Goal: Information Seeking & Learning: Learn about a topic

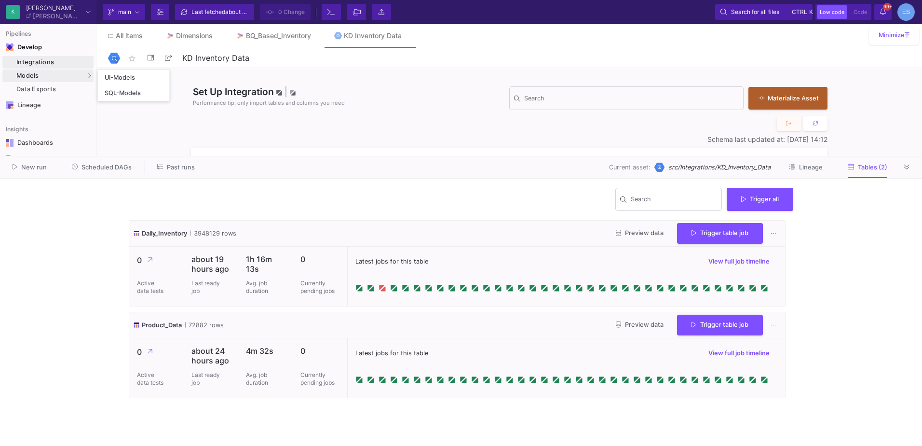
click at [84, 70] on div "Models" at bounding box center [47, 75] width 91 height 13
click at [122, 73] on link "UI-Models" at bounding box center [133, 77] width 71 height 15
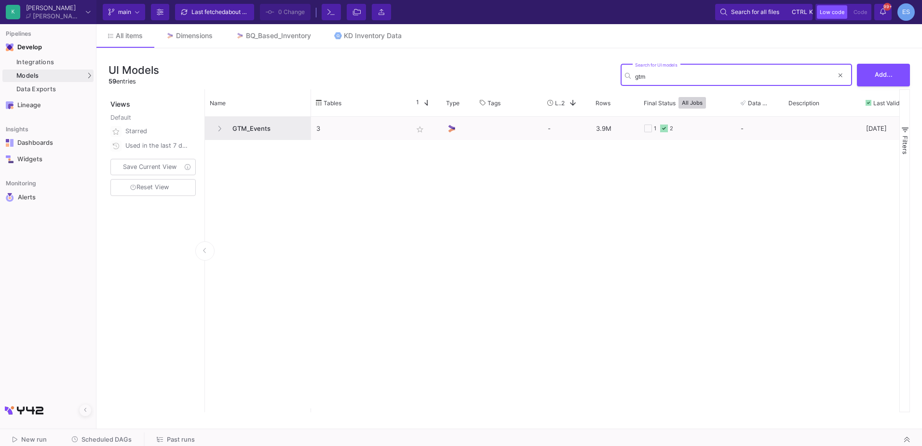
type input "gtm"
click at [264, 128] on span "GTM_Events" at bounding box center [266, 128] width 79 height 23
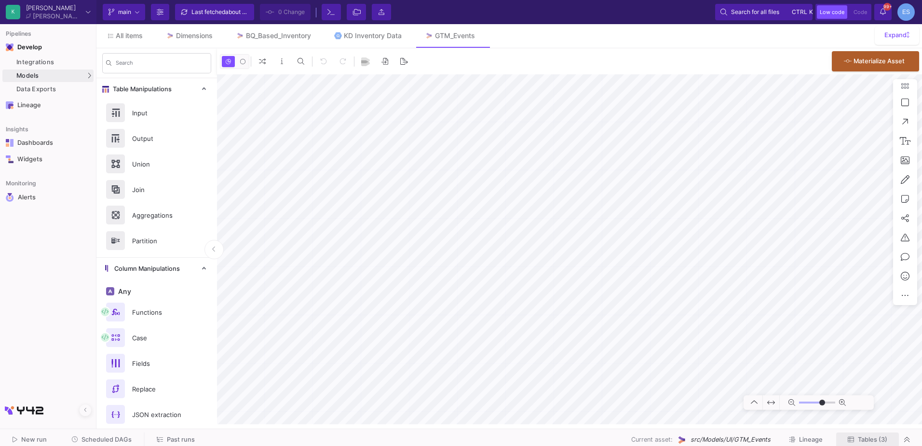
click at [867, 437] on span "Tables (3)" at bounding box center [872, 439] width 29 height 7
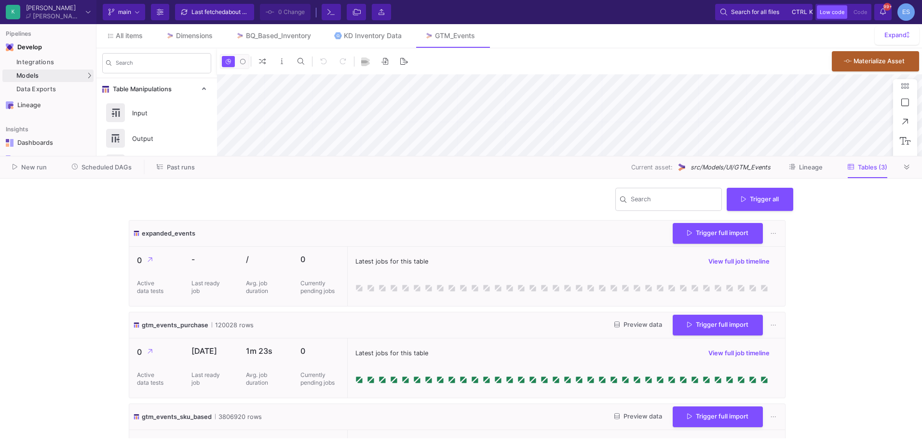
type input "-35"
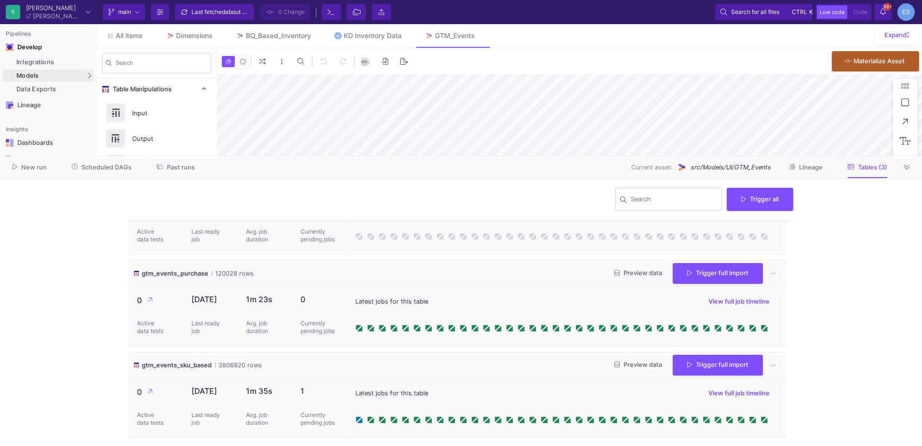
scroll to position [52, 0]
click at [616, 368] on button "Preview data" at bounding box center [638, 364] width 63 height 15
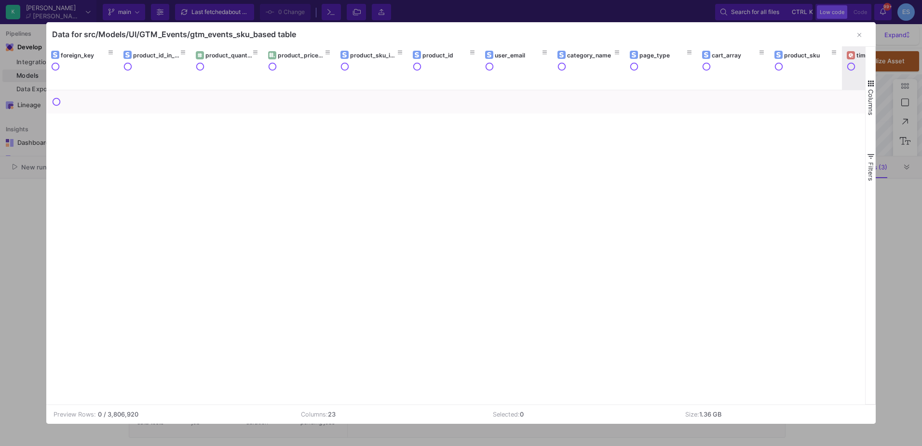
click at [851, 58] on div at bounding box center [851, 55] width 8 height 8
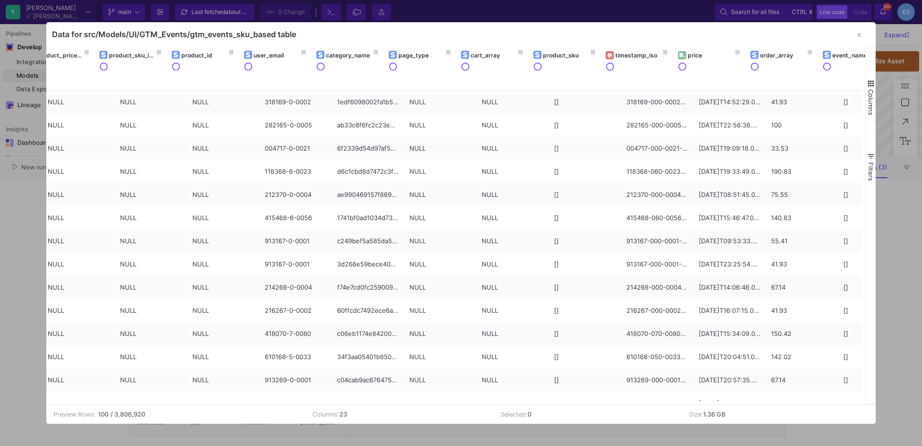
scroll to position [0, 241]
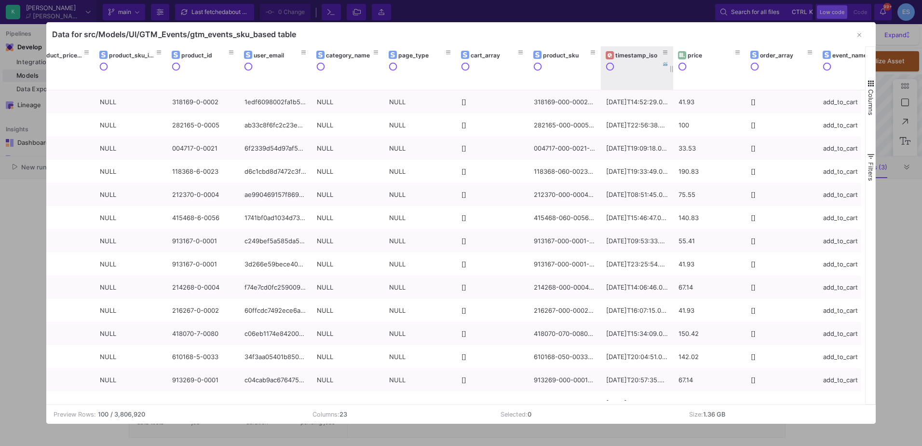
click at [628, 56] on div "timestamp_iso" at bounding box center [639, 55] width 48 height 7
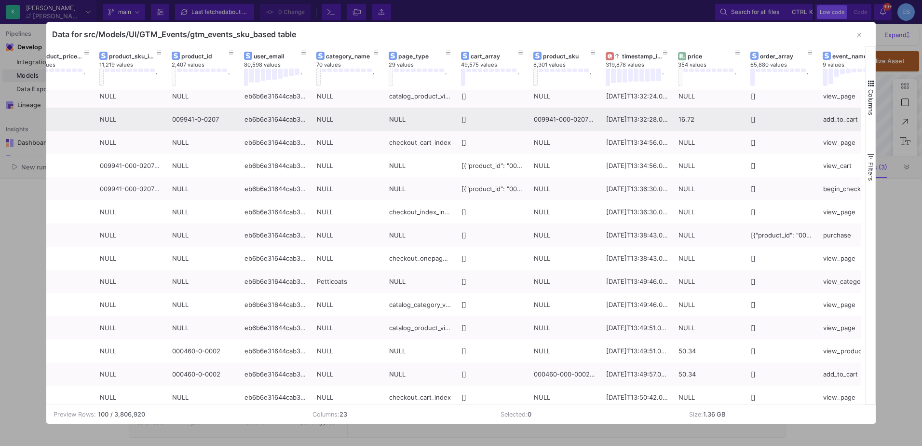
scroll to position [0, 0]
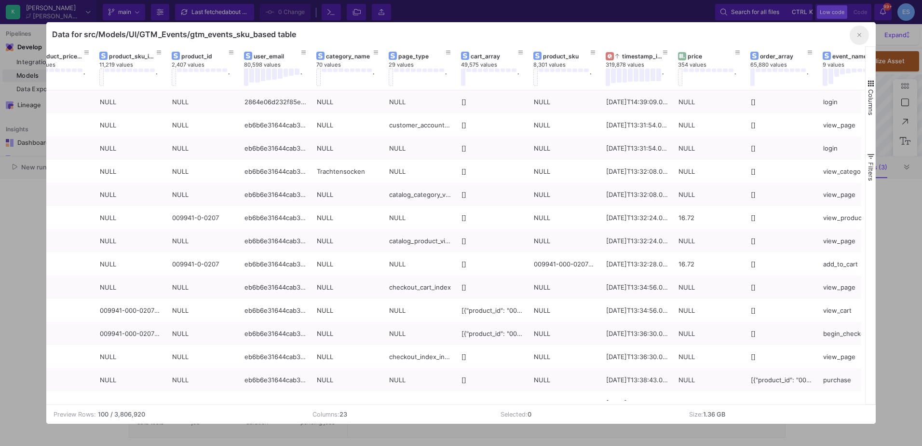
click at [853, 38] on button "button" at bounding box center [859, 35] width 19 height 19
